Goal: Task Accomplishment & Management: Complete application form

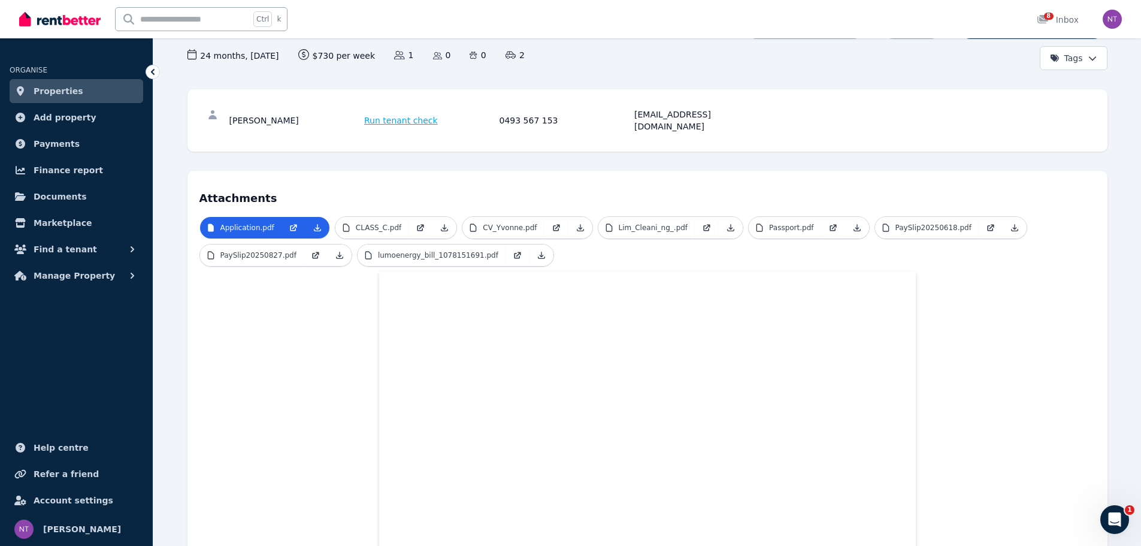
scroll to position [98, 0]
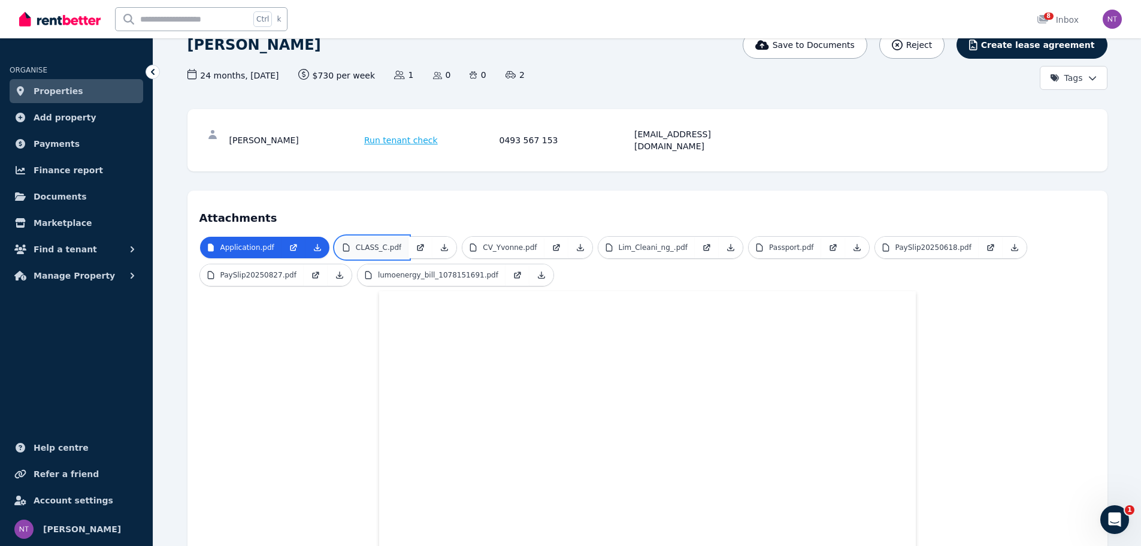
click at [394, 237] on link "CLASS_C.pdf" at bounding box center [371, 248] width 73 height 22
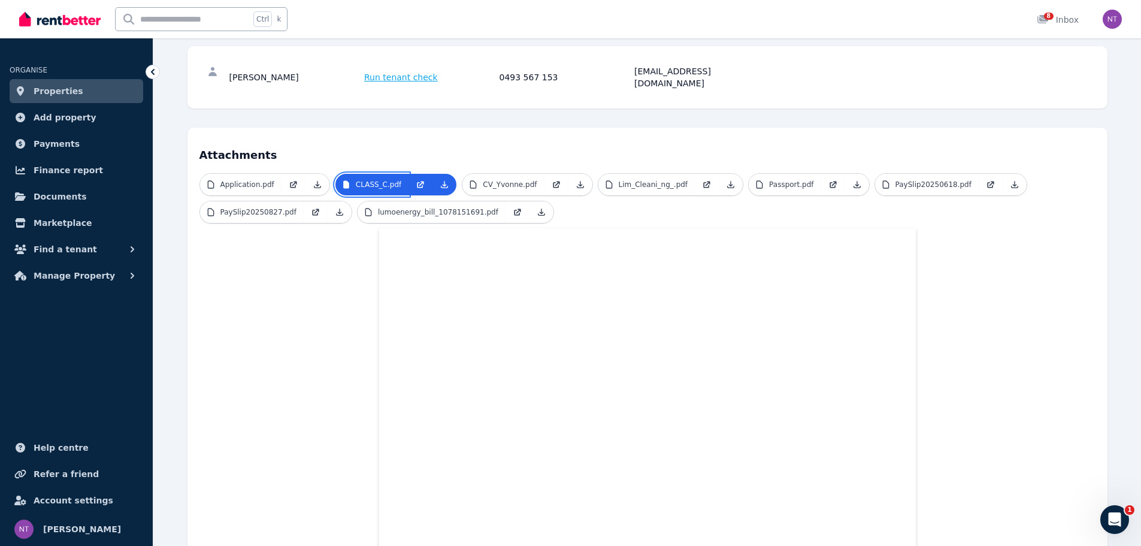
scroll to position [158, 0]
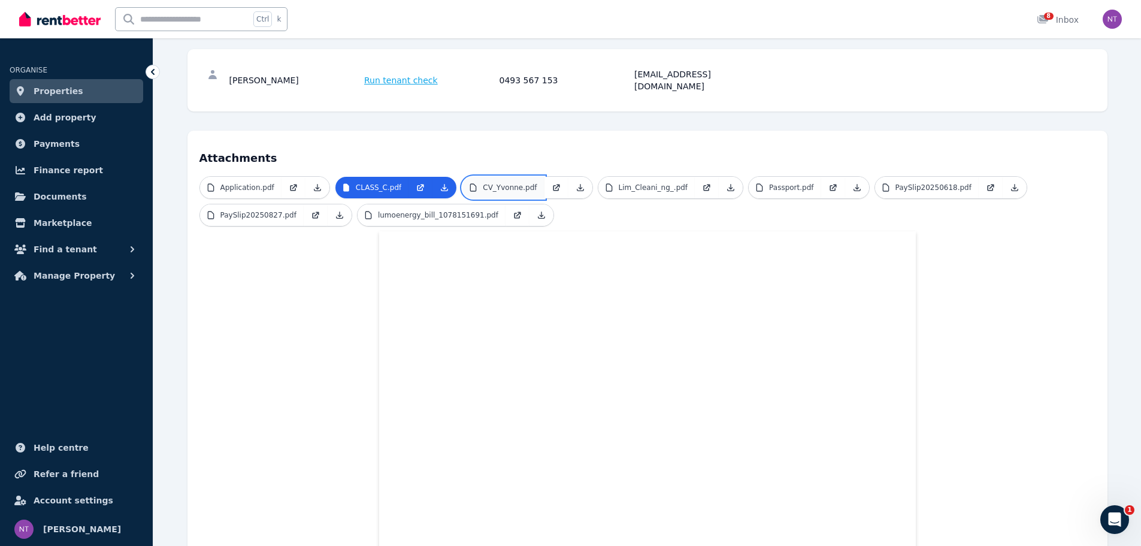
click at [519, 183] on p "CV_Yvonne.pdf" at bounding box center [510, 188] width 54 height 10
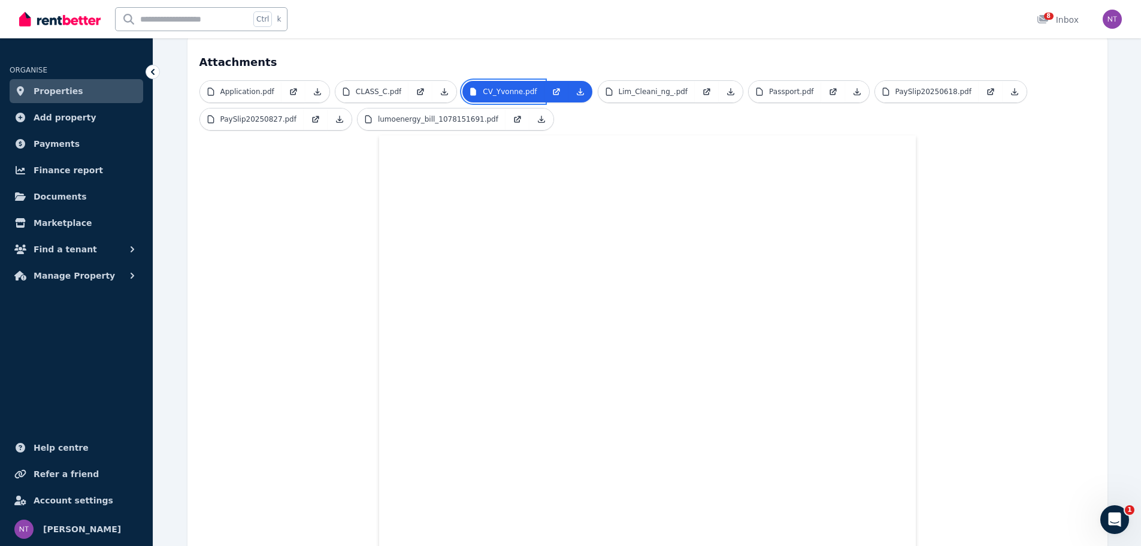
scroll to position [207, 0]
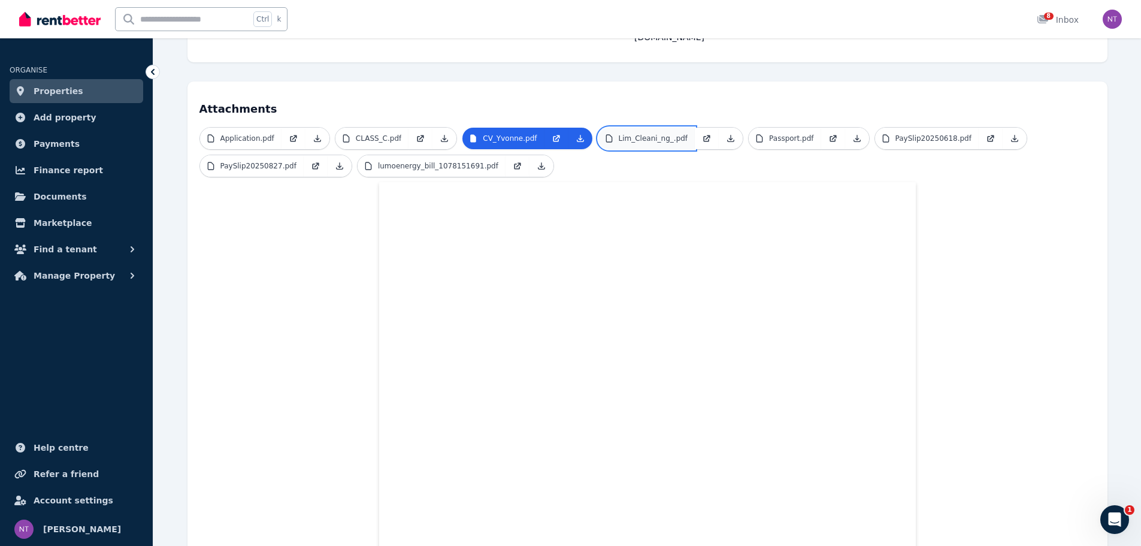
click at [645, 134] on p "Lim_Cleani_ng_.pdf" at bounding box center [653, 139] width 69 height 10
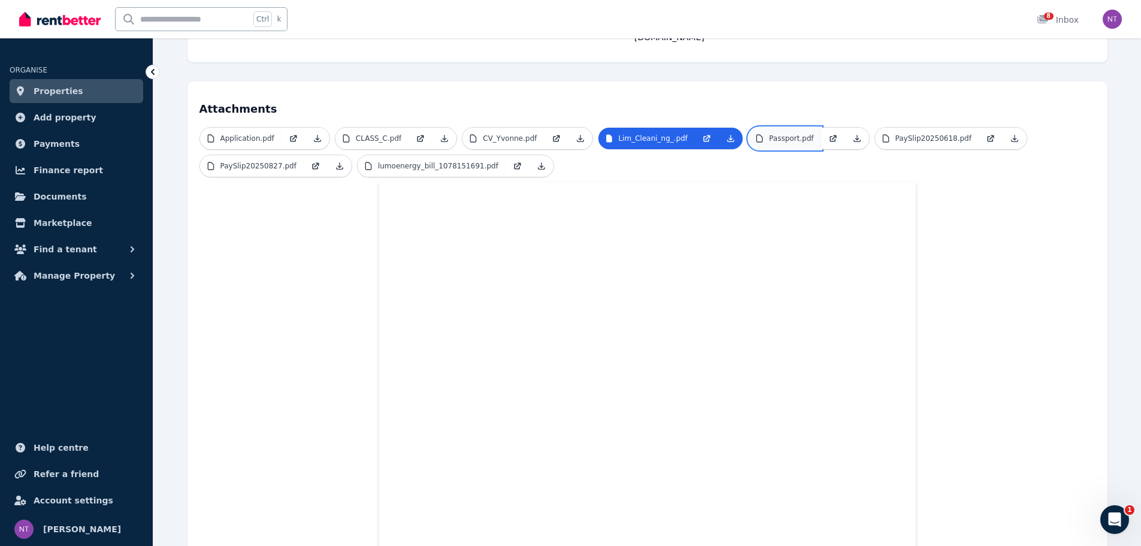
click at [784, 128] on link "Passport.pdf" at bounding box center [785, 139] width 72 height 22
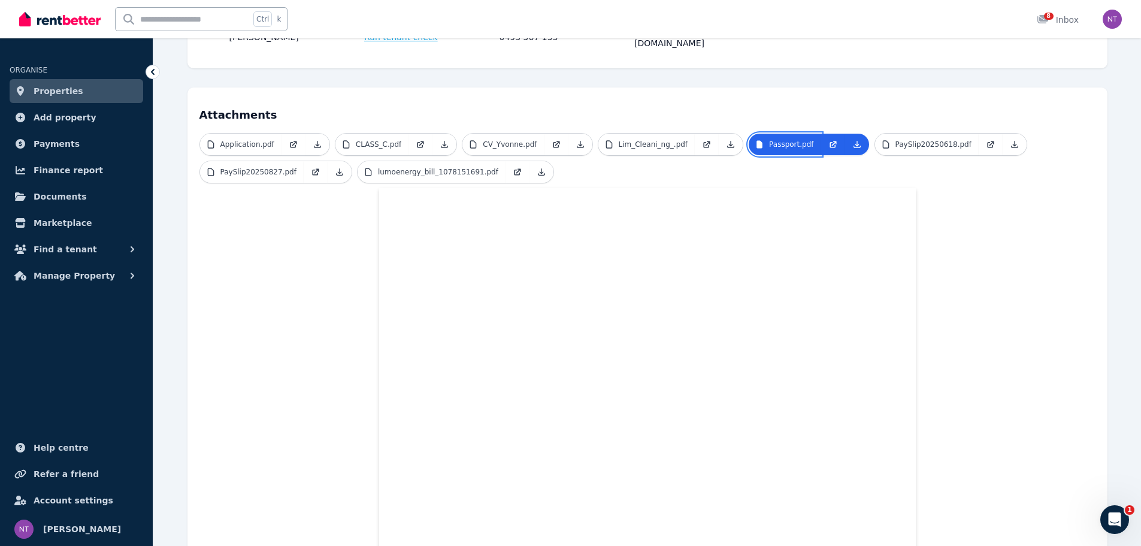
scroll to position [143, 0]
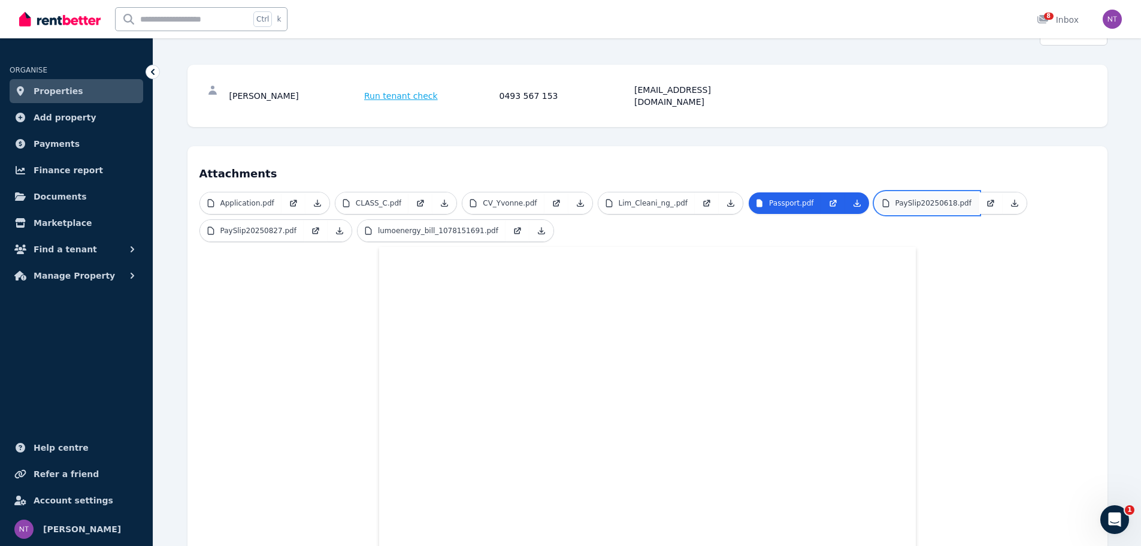
click at [898, 198] on p "PaySlip20250618.pdf" at bounding box center [933, 203] width 76 height 10
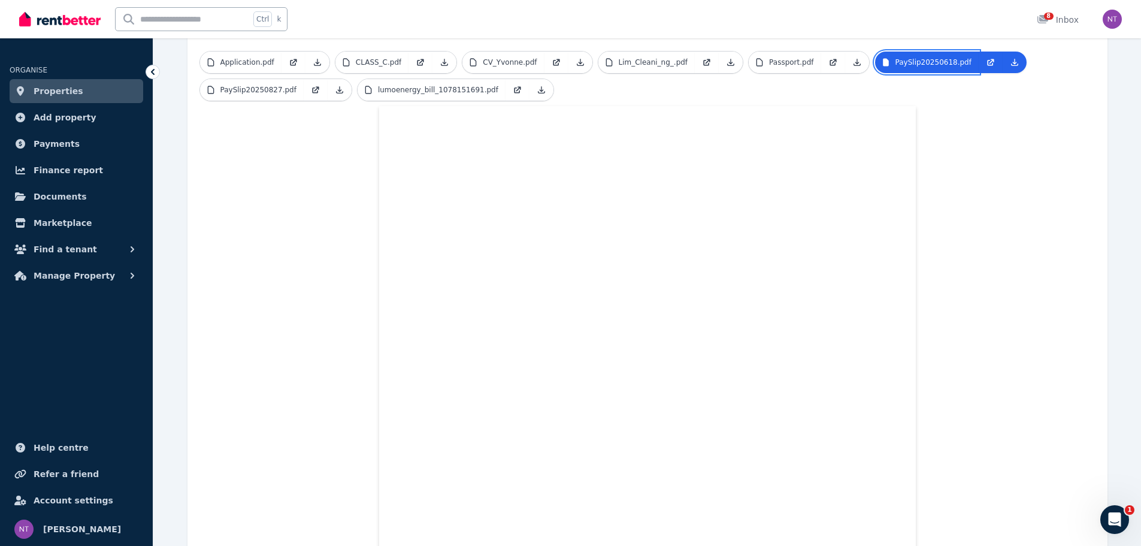
scroll to position [262, 0]
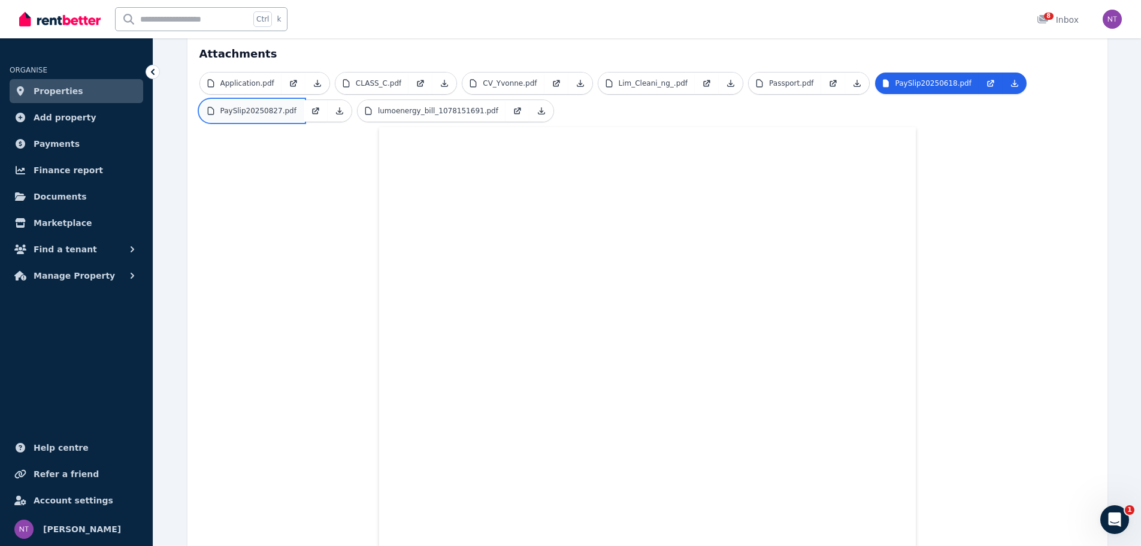
click at [225, 106] on p "PaySlip20250827.pdf" at bounding box center [258, 111] width 76 height 10
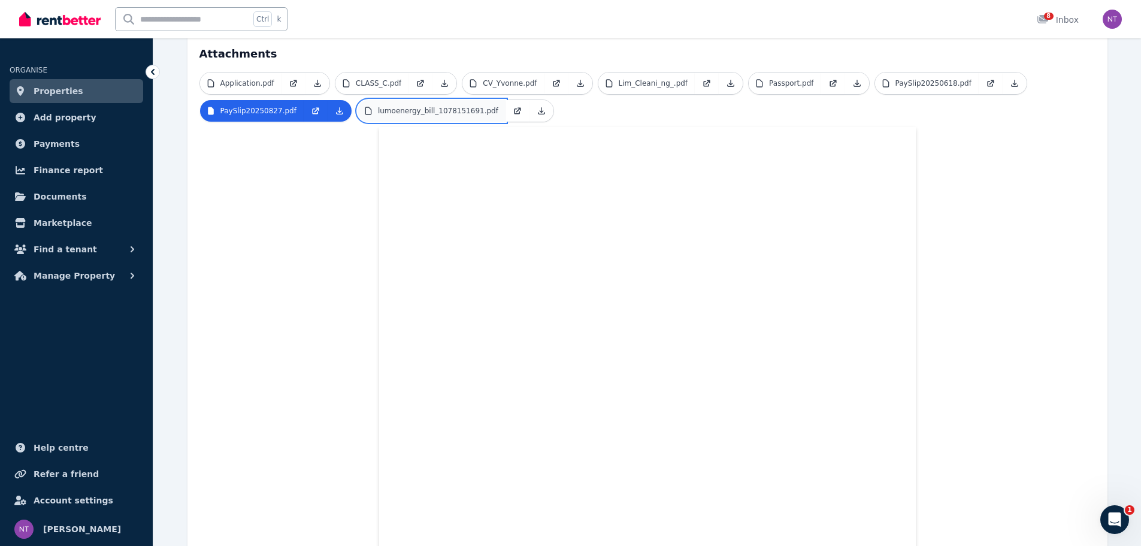
click at [416, 106] on p "lumoenergy_bill_1078151691.pdf" at bounding box center [438, 111] width 120 height 10
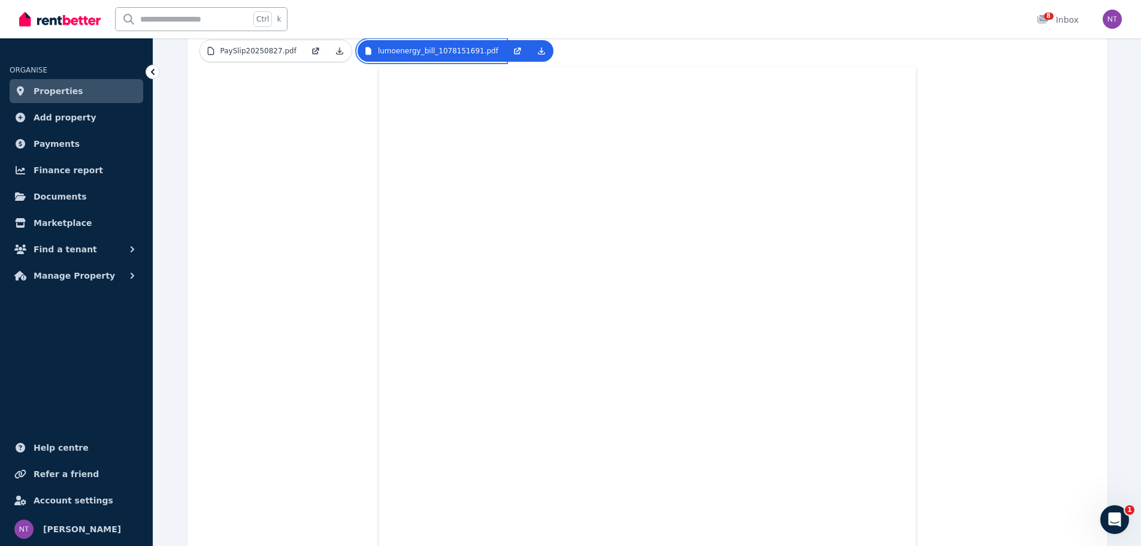
scroll to position [0, 0]
